Goal: Task Accomplishment & Management: Manage account settings

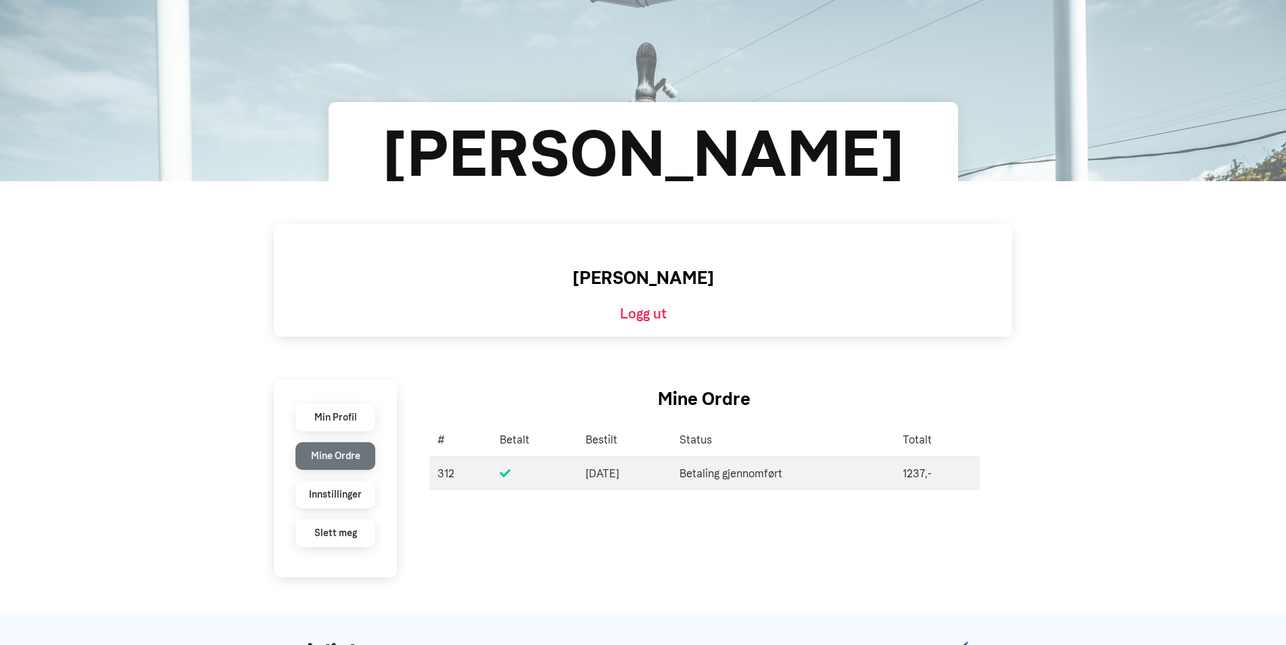
scroll to position [115, 0]
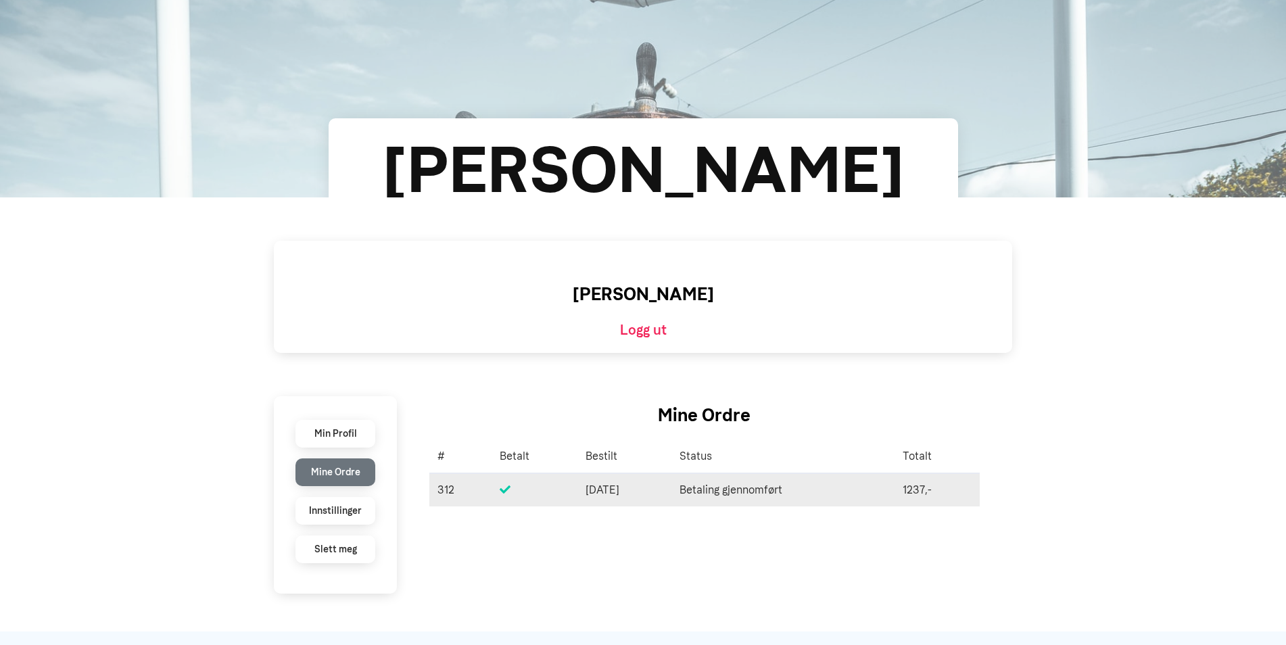
click at [621, 490] on span "[DATE]" at bounding box center [625, 490] width 78 height 16
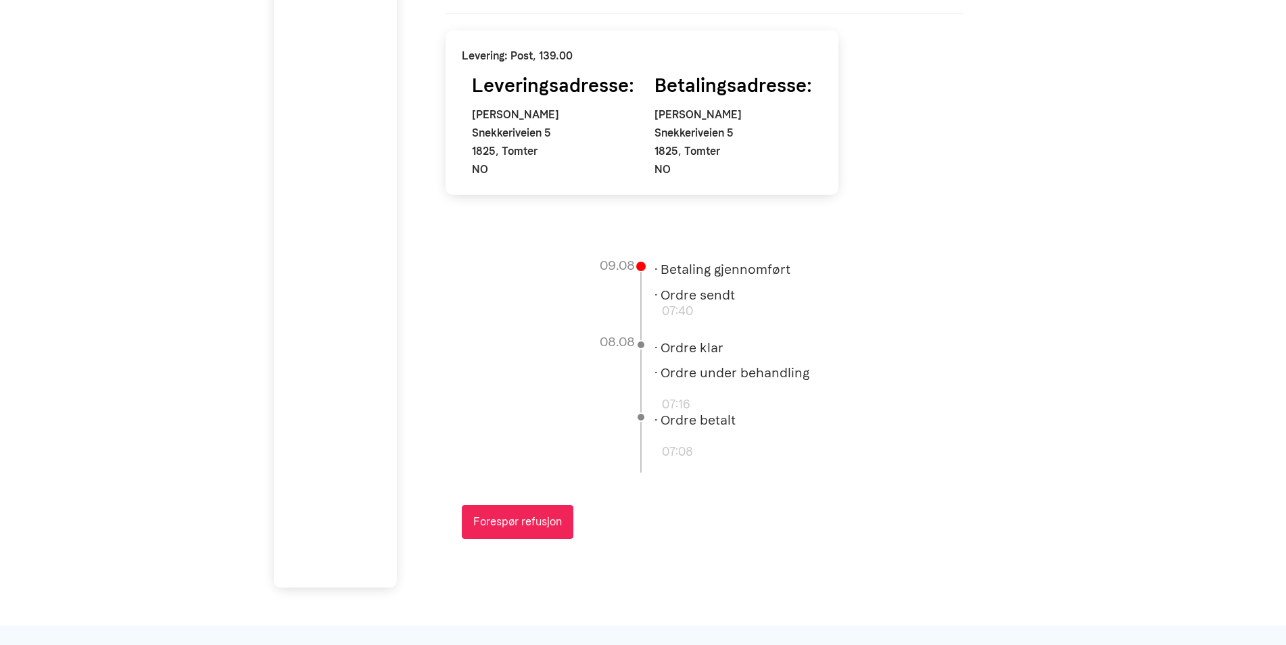
scroll to position [811, 0]
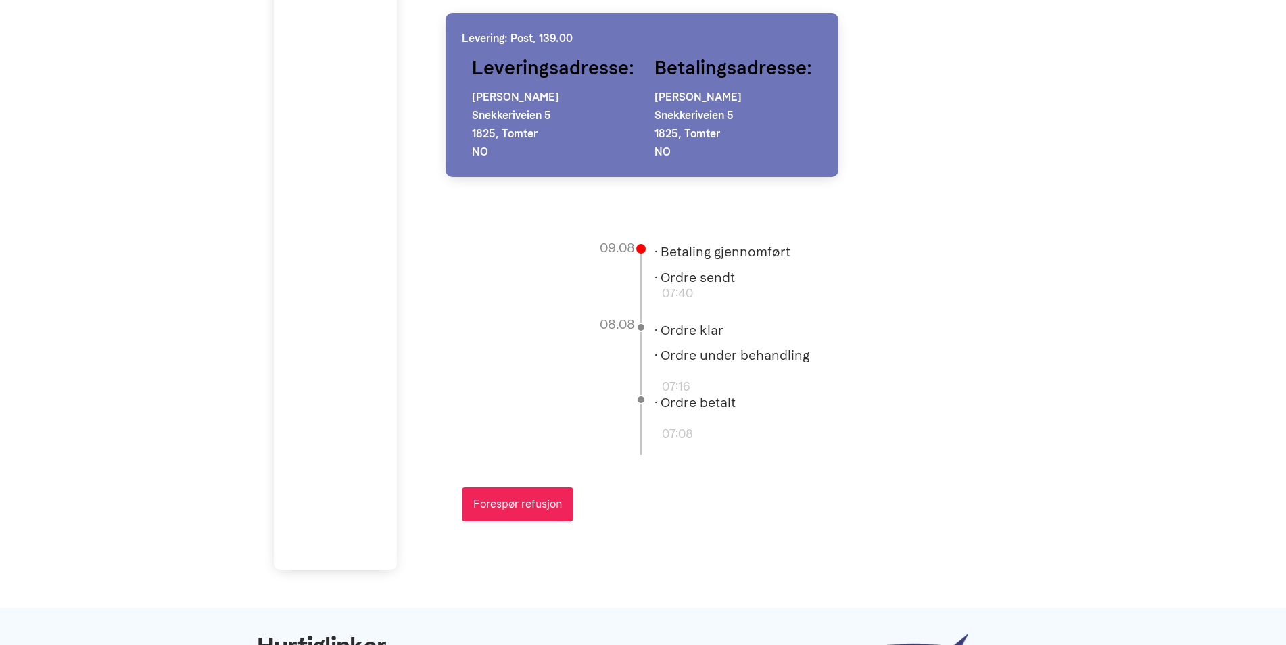
click at [724, 145] on p "Snekkeriveien 5 1825, Tomter NO" at bounding box center [734, 133] width 158 height 55
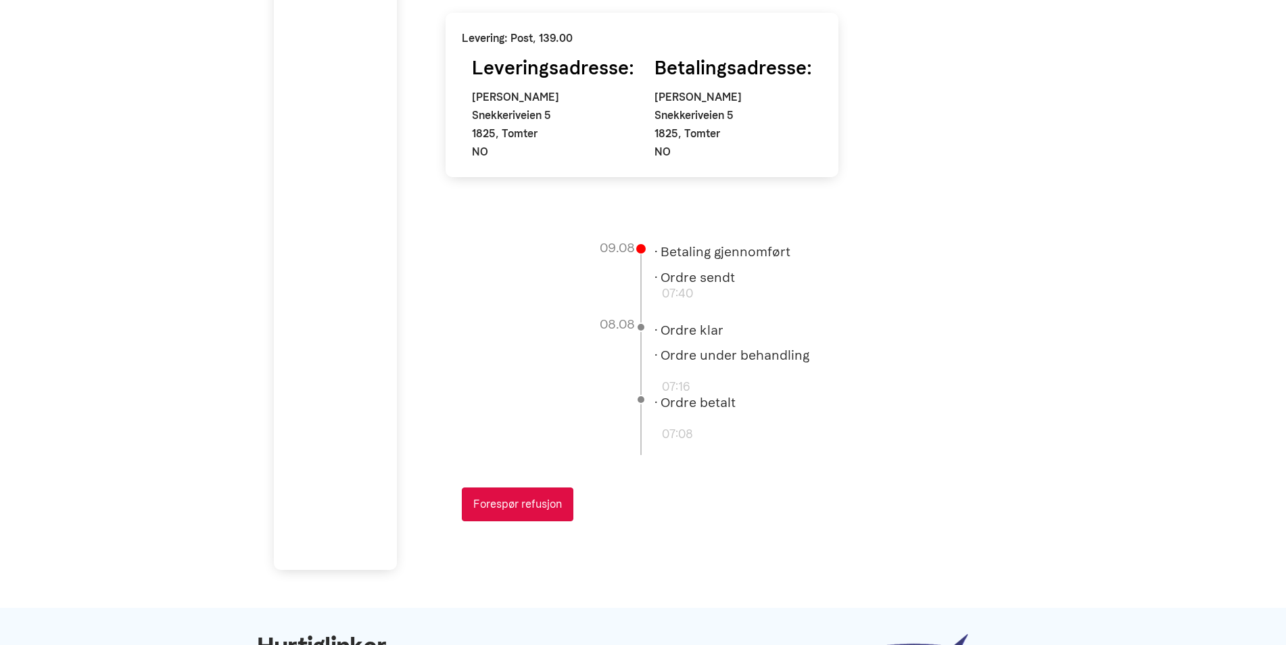
drag, startPoint x: 685, startPoint y: 504, endPoint x: 548, endPoint y: 506, distance: 137.3
click at [548, 506] on button "Forespør refusjon" at bounding box center [518, 505] width 112 height 34
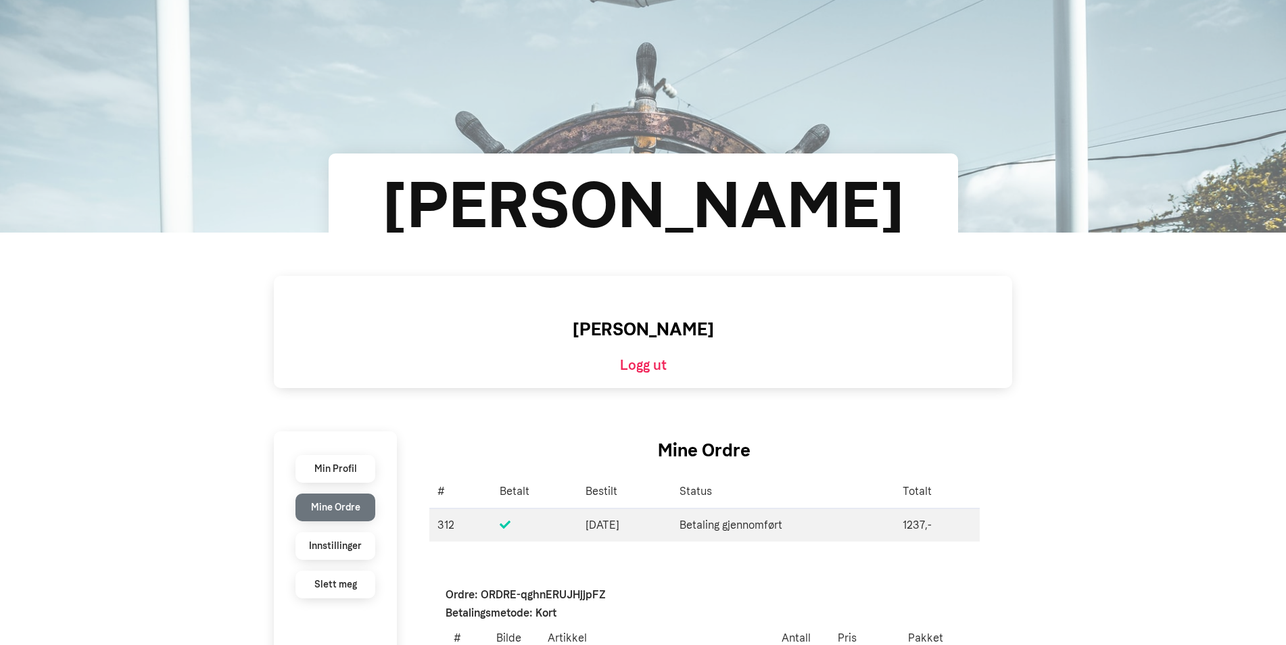
scroll to position [0, 0]
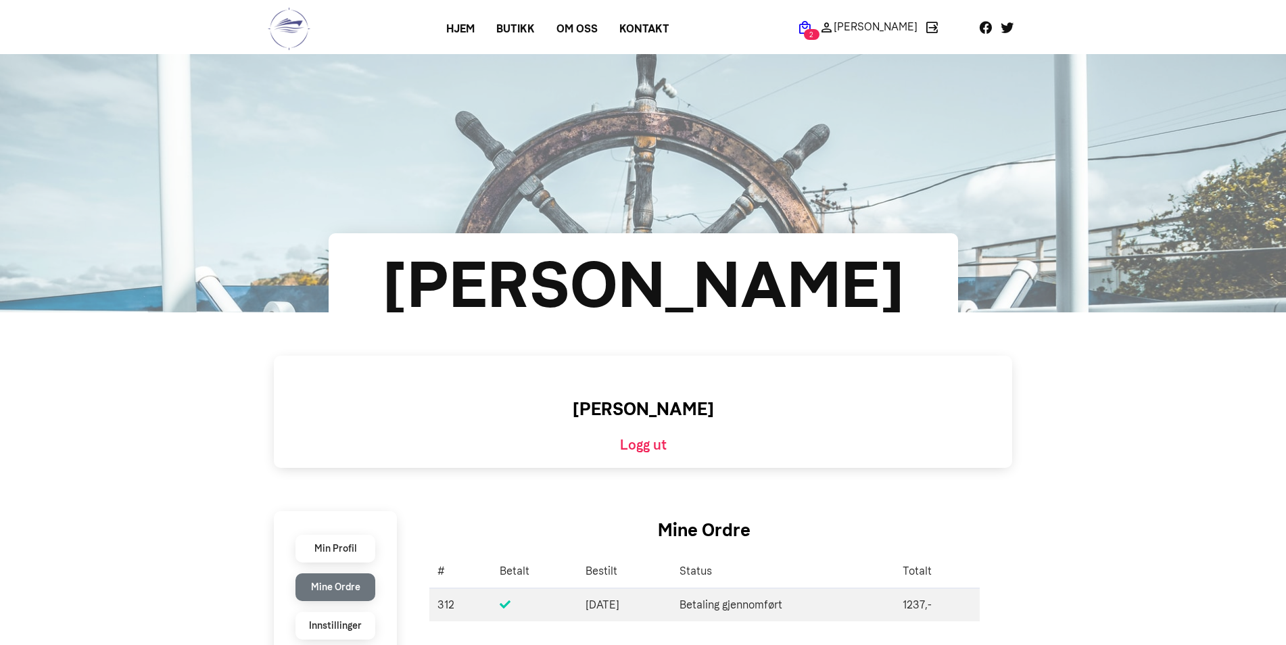
click at [820, 31] on span "2" at bounding box center [812, 34] width 16 height 11
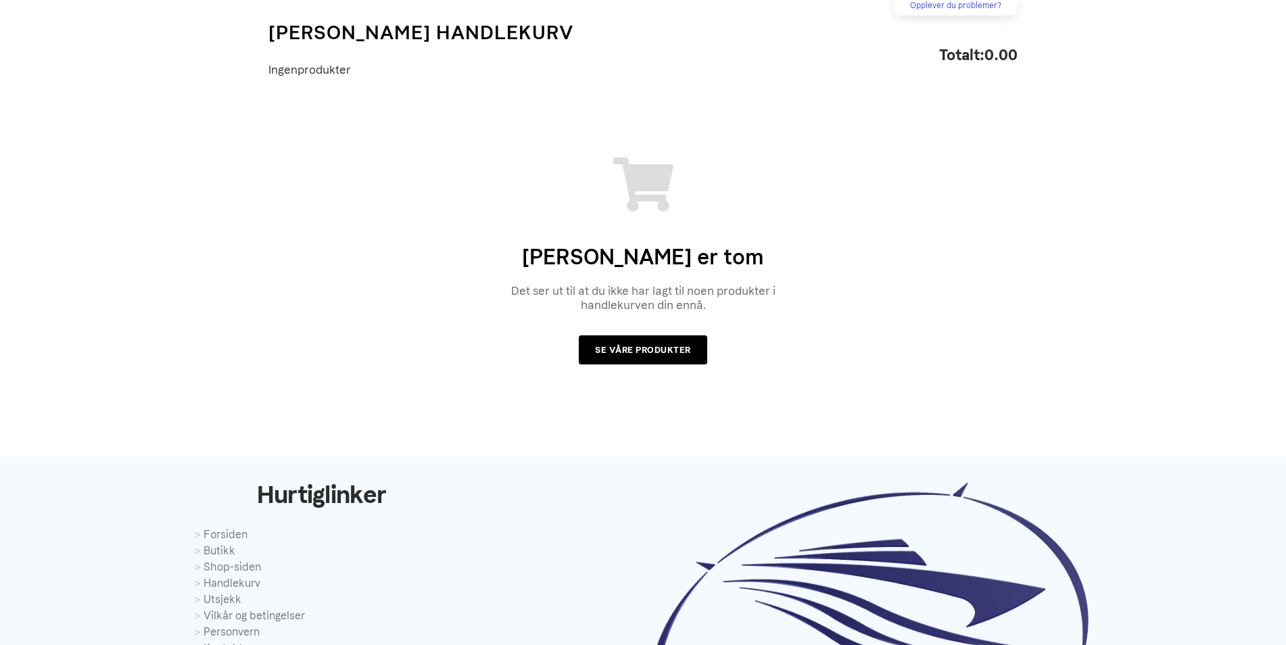
scroll to position [270, 0]
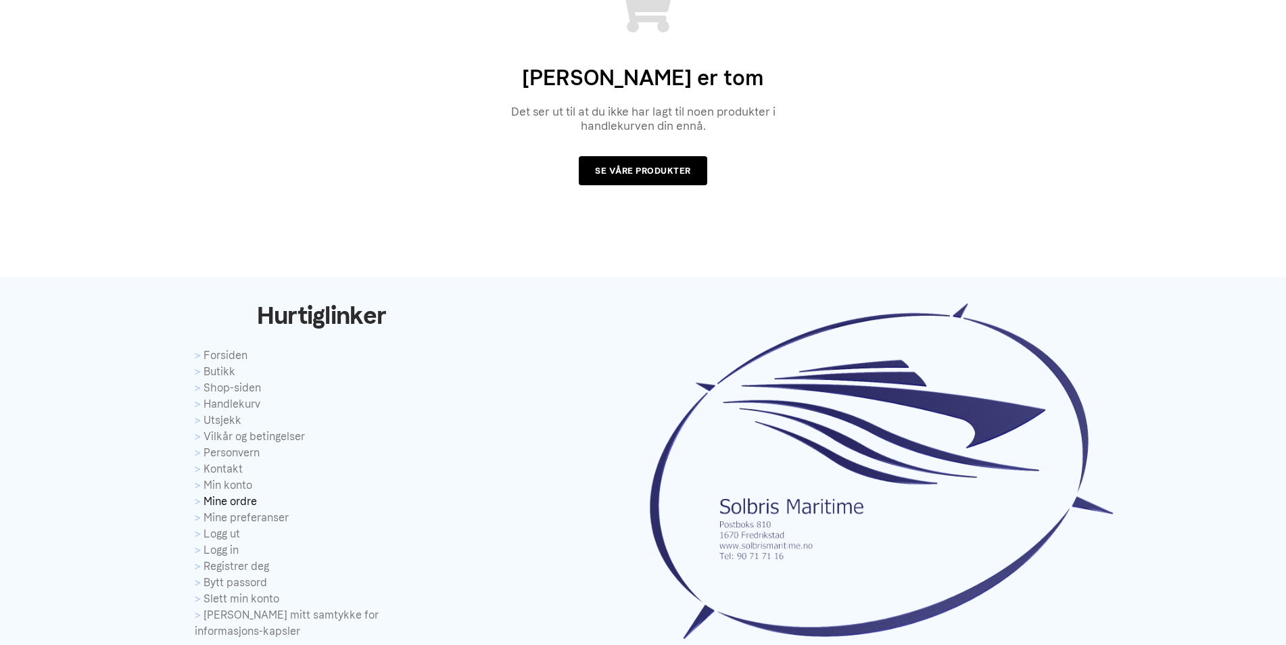
click at [248, 504] on link "Mine ordre" at bounding box center [322, 502] width 254 height 16
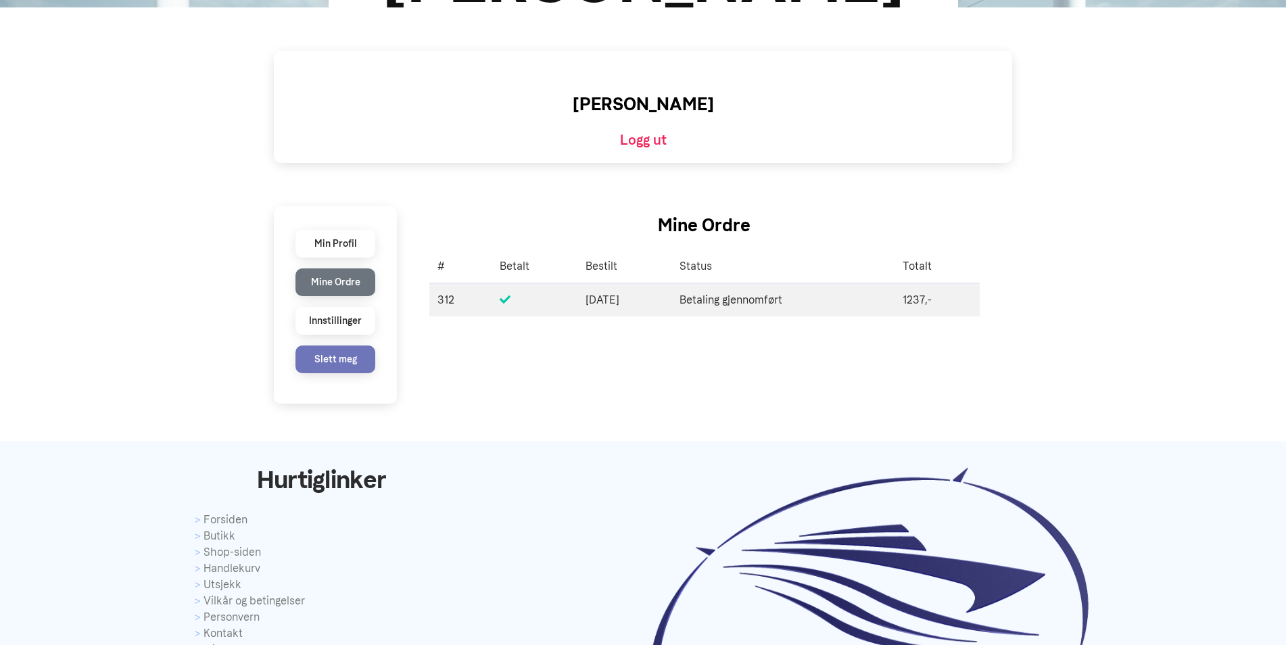
scroll to position [338, 0]
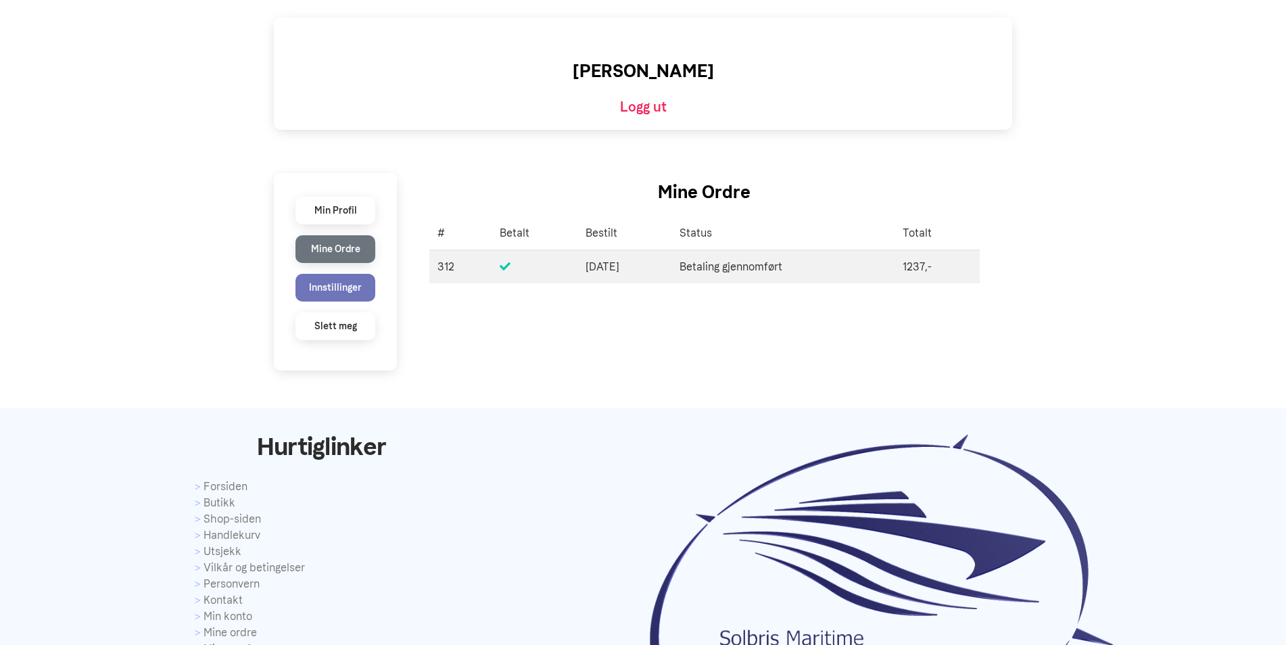
click at [344, 293] on li "Innstillinger" at bounding box center [336, 288] width 80 height 28
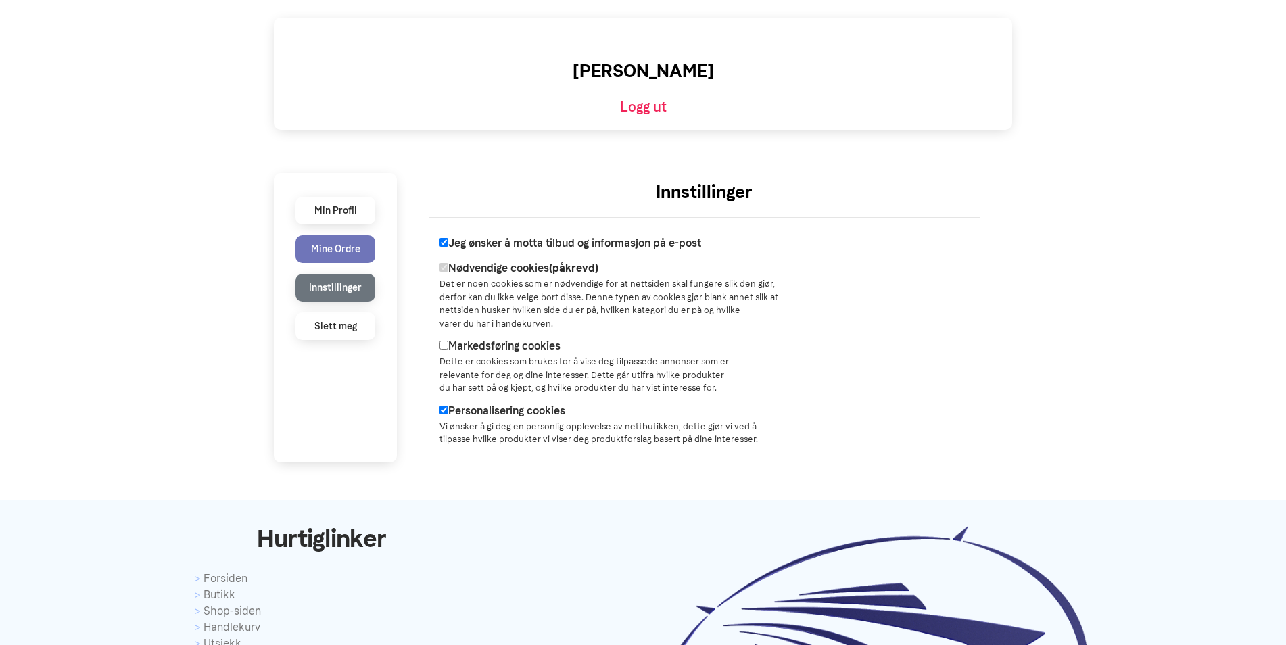
click at [346, 255] on li "Mine Ordre" at bounding box center [336, 249] width 80 height 28
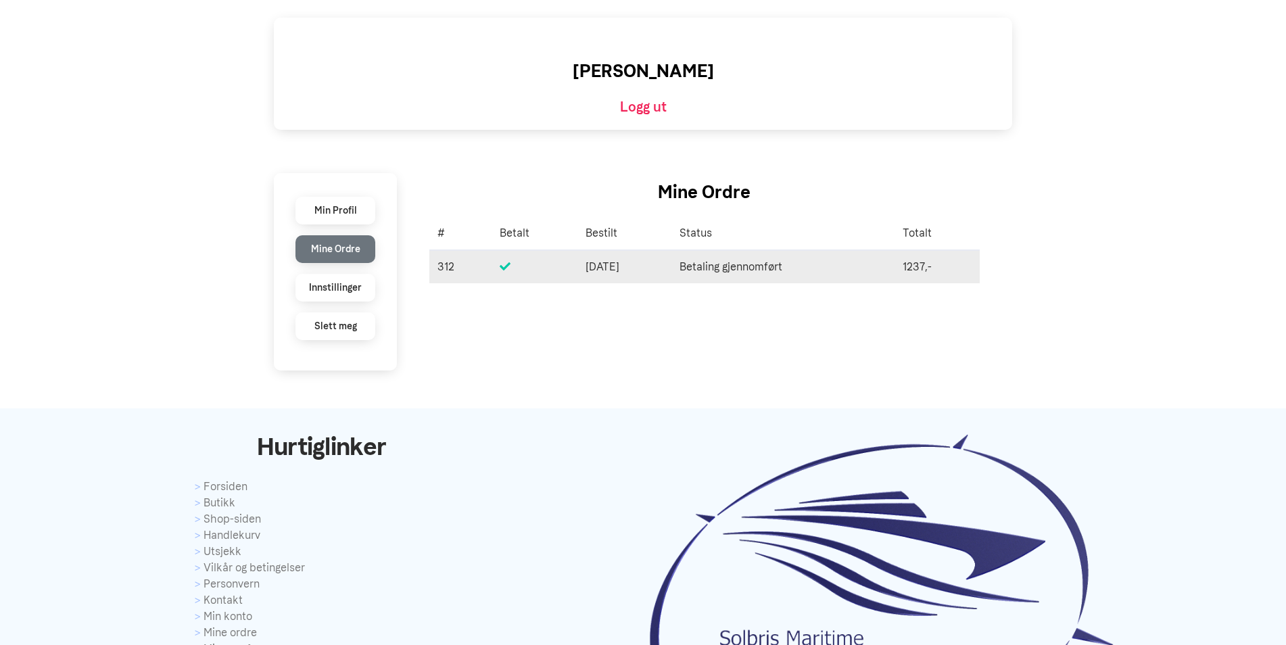
click at [438, 266] on td "312" at bounding box center [460, 266] width 62 height 33
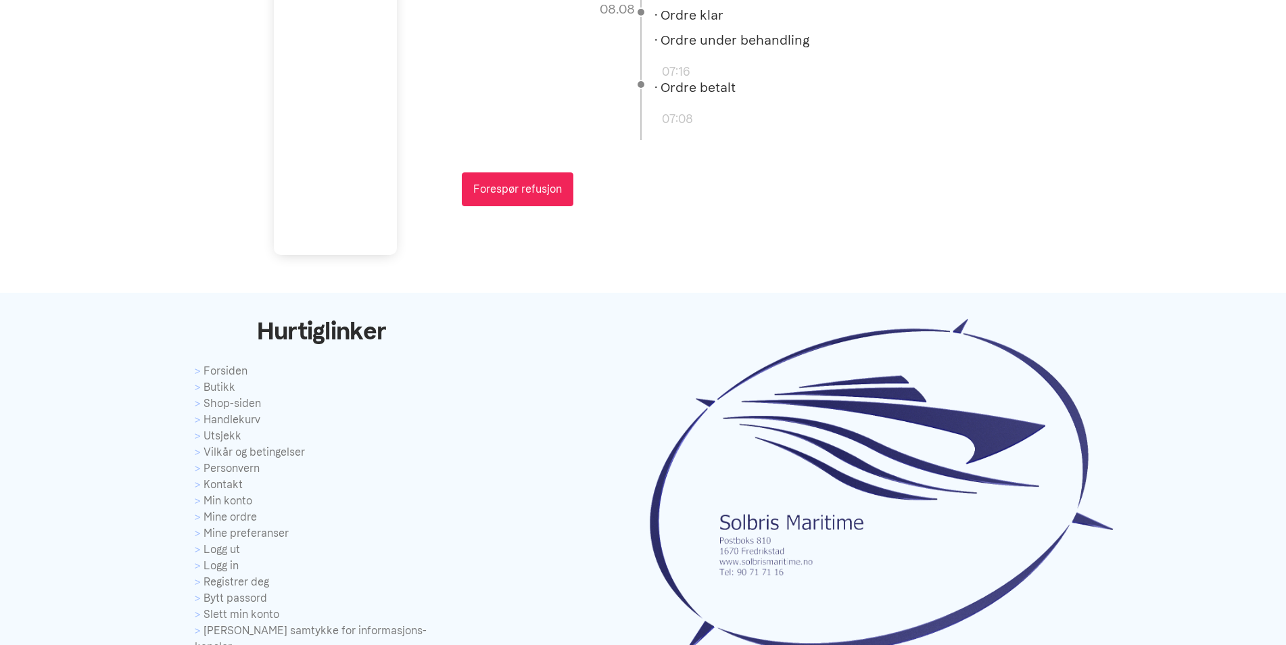
scroll to position [1126, 0]
drag, startPoint x: 842, startPoint y: 320, endPoint x: 1095, endPoint y: 138, distance: 312.1
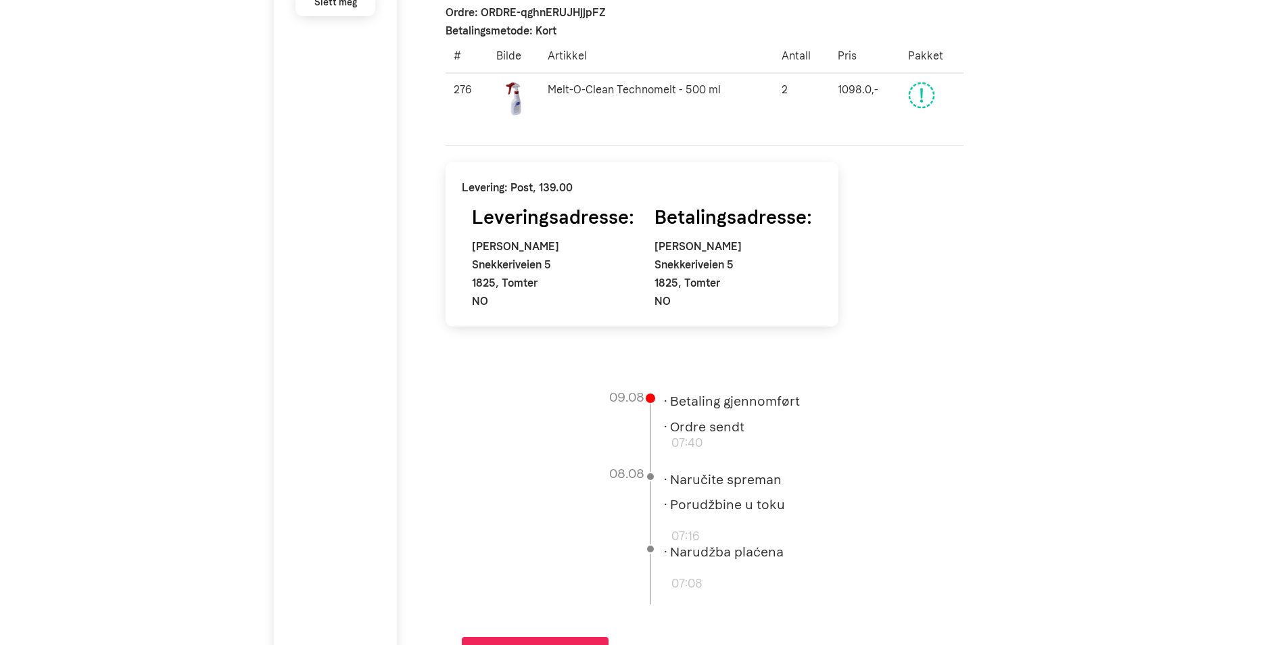
scroll to position [653, 0]
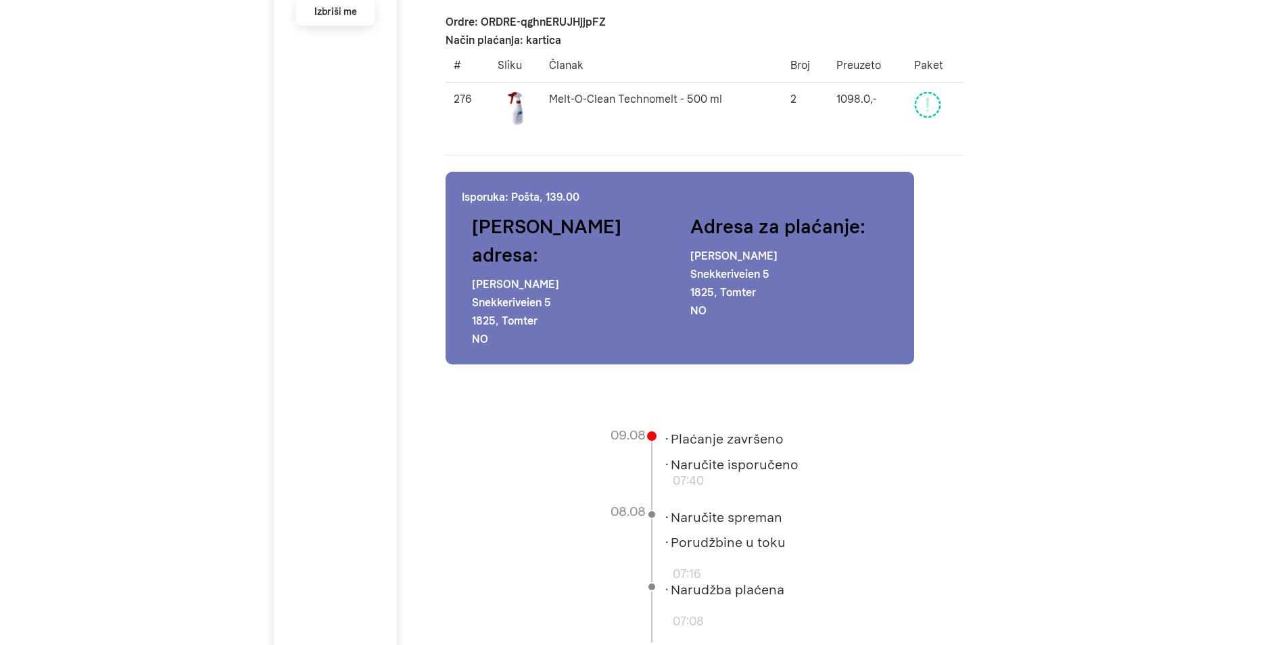
click at [715, 265] on p "[PERSON_NAME]" at bounding box center [789, 256] width 198 height 18
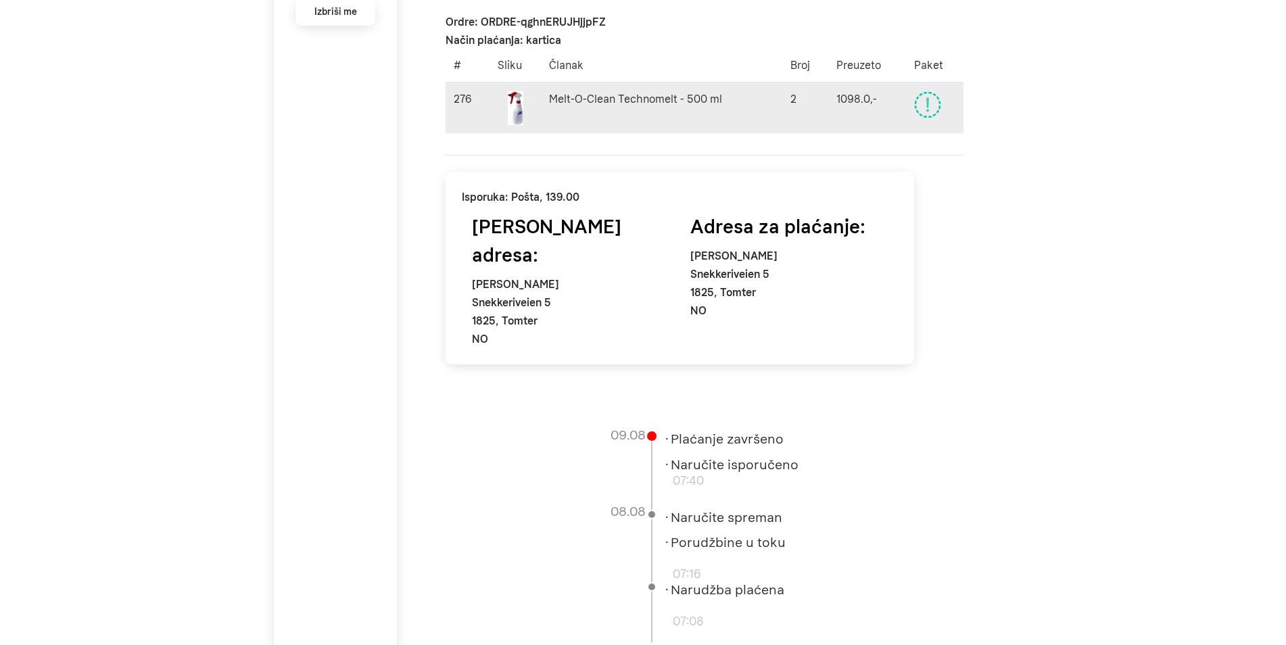
click at [933, 111] on icon "Paket" at bounding box center [927, 104] width 27 height 27
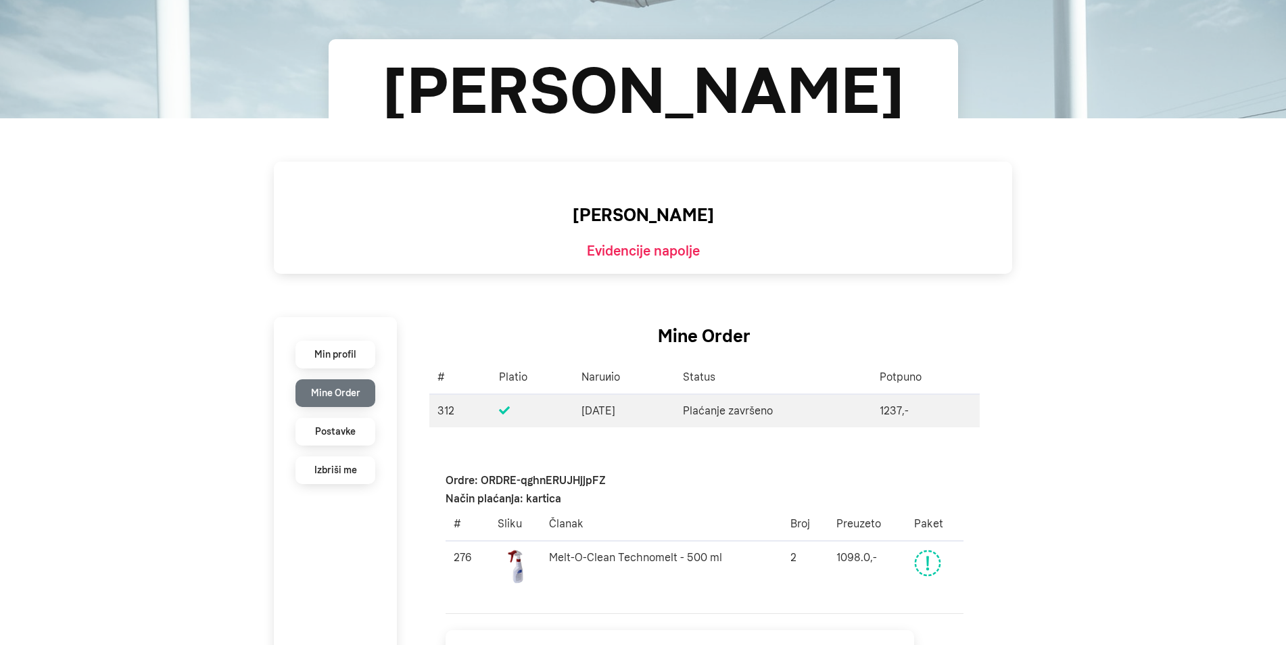
scroll to position [179, 0]
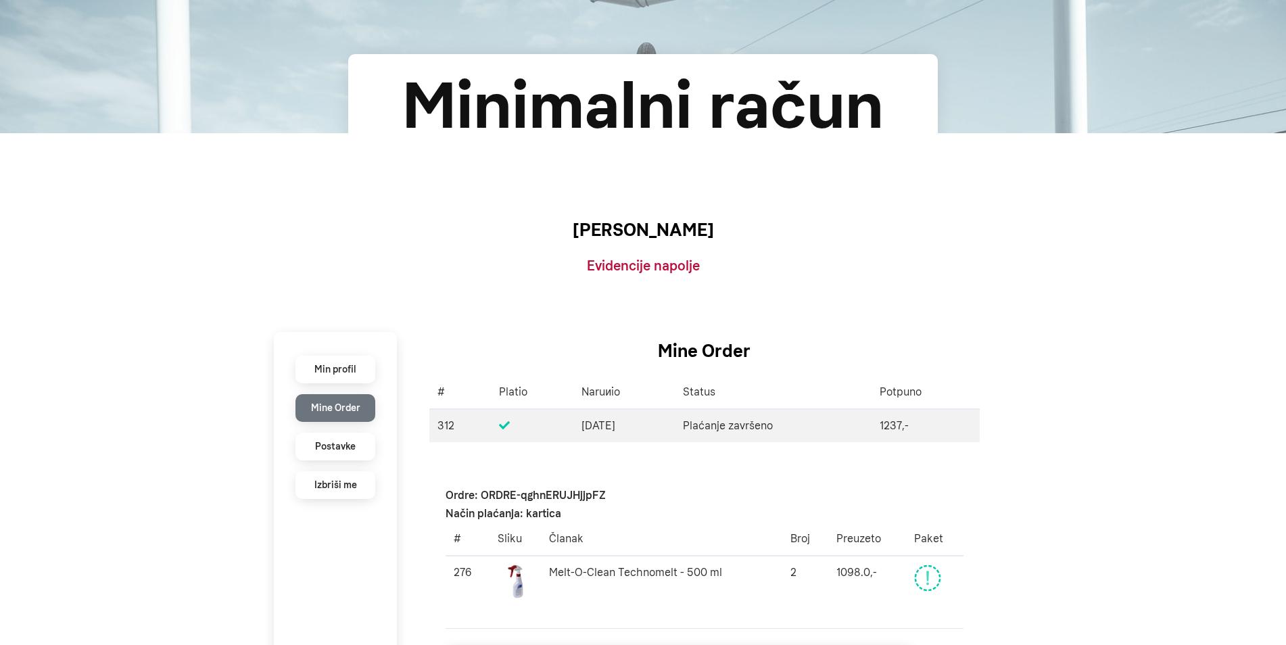
click at [634, 264] on link "Evidencije napolje" at bounding box center [643, 266] width 113 height 16
